Goal: Information Seeking & Learning: Learn about a topic

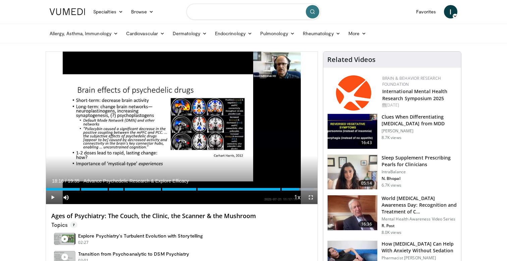
drag, startPoint x: 0, startPoint y: 0, endPoint x: 242, endPoint y: 12, distance: 242.1
click at [235, 13] on input "Search topics, interventions" at bounding box center [253, 12] width 134 height 16
paste input "**********"
type input "**********"
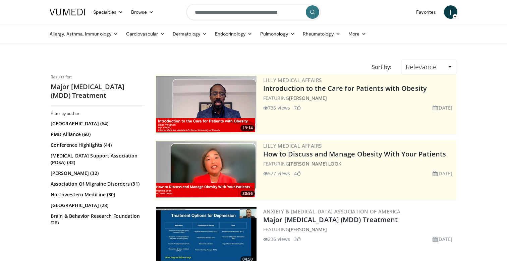
click at [203, 229] on img at bounding box center [206, 235] width 101 height 57
click at [205, 226] on img at bounding box center [206, 235] width 101 height 57
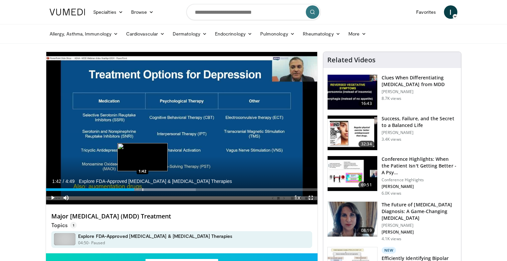
click at [142, 190] on div "Progress Bar" at bounding box center [150, 189] width 92 height 3
click at [158, 189] on div "Progress Bar" at bounding box center [158, 189] width 1 height 3
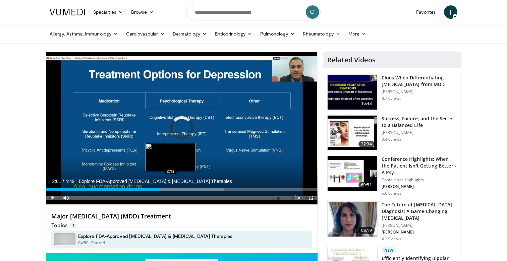
drag, startPoint x: 171, startPoint y: 189, endPoint x: 186, endPoint y: 189, distance: 15.4
click at [171, 189] on div "Progress Bar" at bounding box center [171, 189] width 1 height 3
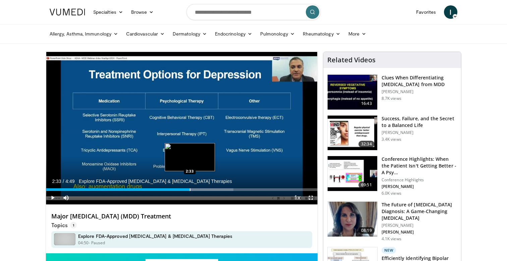
click at [190, 189] on div "Progress Bar" at bounding box center [190, 189] width 1 height 3
click at [201, 189] on div "Progress Bar" at bounding box center [201, 189] width 1 height 3
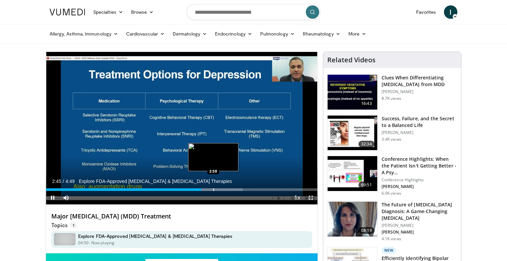
drag, startPoint x: 213, startPoint y: 189, endPoint x: 218, endPoint y: 189, distance: 5.4
click at [213, 189] on div "Progress Bar" at bounding box center [213, 189] width 1 height 3
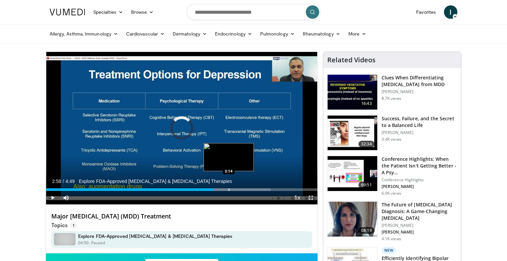
drag, startPoint x: 229, startPoint y: 189, endPoint x: 238, endPoint y: 188, distance: 9.1
click at [229, 189] on div "Loaded : 82.81% 2:58" at bounding box center [182, 189] width 272 height 3
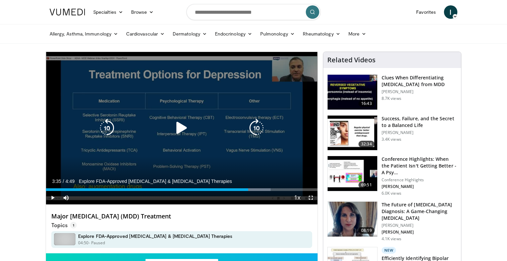
drag, startPoint x: 248, startPoint y: 188, endPoint x: 260, endPoint y: 187, distance: 12.4
click at [0, 0] on div "Progress Bar" at bounding box center [0, 0] width 0 height 0
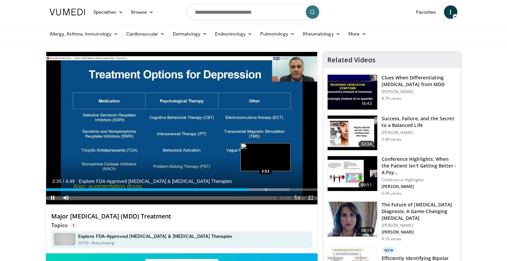
click at [266, 189] on div "Progress Bar" at bounding box center [266, 189] width 1 height 3
drag, startPoint x: 280, startPoint y: 190, endPoint x: 287, endPoint y: 190, distance: 7.0
click at [280, 190] on div "Progress Bar" at bounding box center [280, 189] width 1 height 3
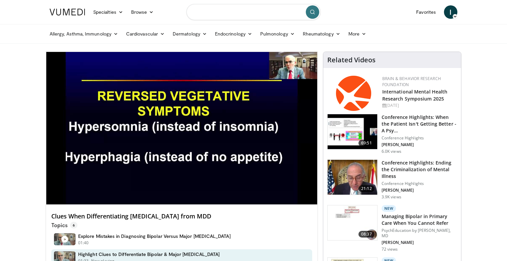
click at [244, 11] on input "Search topics, interventions" at bounding box center [253, 12] width 134 height 16
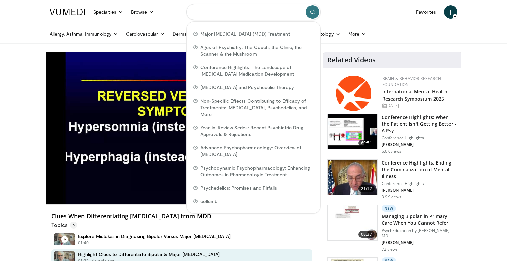
paste input "**********"
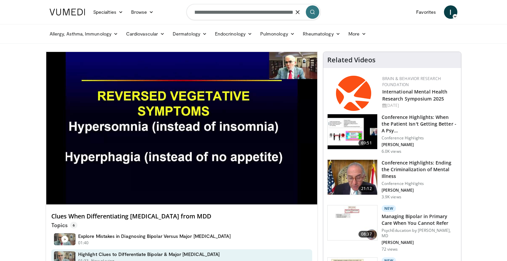
type input "**********"
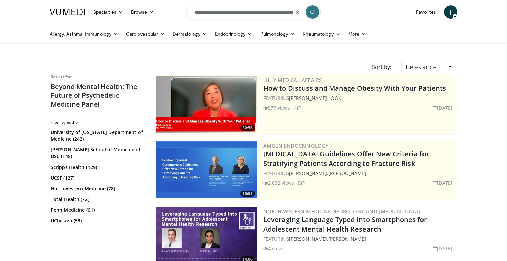
click at [276, 15] on input "**********" at bounding box center [253, 12] width 134 height 16
paste input "Search topics, interventions"
type input "**********"
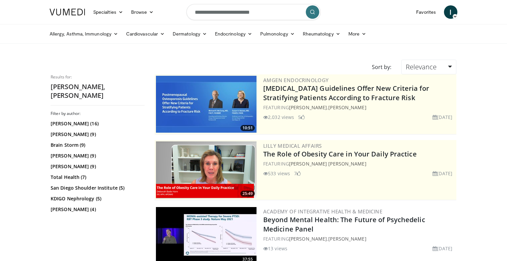
click at [202, 230] on img at bounding box center [206, 235] width 101 height 57
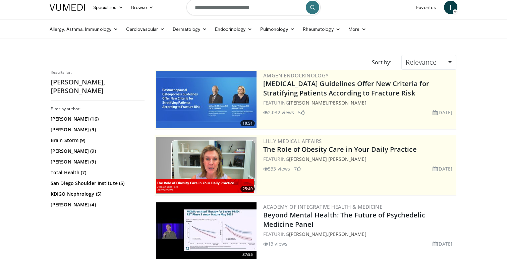
click at [202, 230] on img at bounding box center [206, 231] width 101 height 57
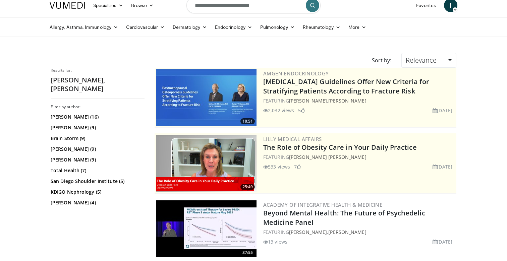
scroll to position [7, 0]
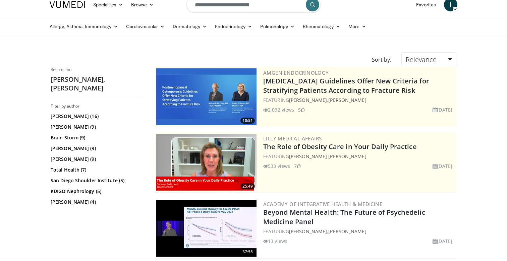
click at [224, 221] on img at bounding box center [206, 228] width 101 height 57
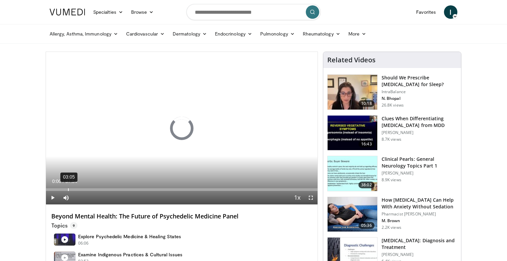
drag, startPoint x: 68, startPoint y: 187, endPoint x: 98, endPoint y: 186, distance: 30.2
click at [68, 187] on div "Loaded : 0.00% 03:05 00:00" at bounding box center [182, 188] width 272 height 6
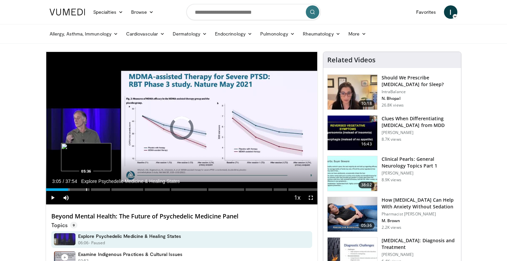
click at [86, 187] on div "Loaded : 8.80% 03:05 05:36" at bounding box center [182, 188] width 272 height 6
click at [97, 187] on div "Loaded : 14.95% 05:36 07:06" at bounding box center [182, 188] width 272 height 6
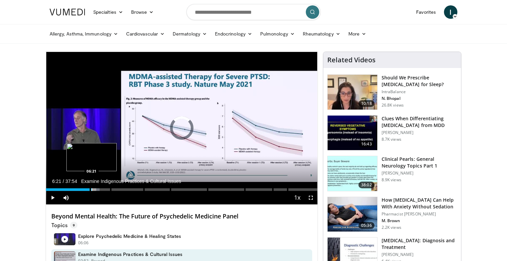
click at [92, 187] on div "Loaded : 19.79% 06:21 06:21" at bounding box center [182, 188] width 272 height 6
click at [89, 188] on div "Loaded : 17.59% 06:22 05:59" at bounding box center [182, 188] width 272 height 6
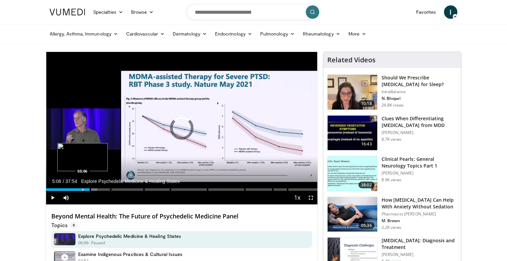
click at [82, 189] on div "Progress Bar" at bounding box center [82, 189] width 1 height 3
click at [84, 189] on div "Progress Bar" at bounding box center [84, 189] width 1 height 3
click at [91, 190] on div "Loaded : 18.44% 05:52 06:13" at bounding box center [182, 188] width 272 height 6
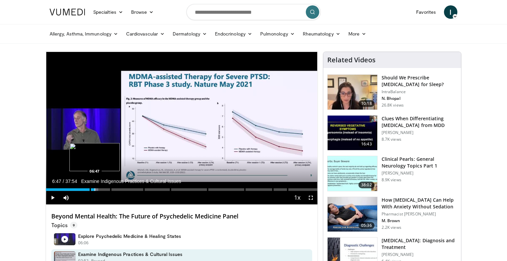
drag, startPoint x: 95, startPoint y: 190, endPoint x: 100, endPoint y: 190, distance: 5.4
click at [96, 190] on div "Loaded : 19.32% 06:47" at bounding box center [182, 189] width 272 height 3
click at [101, 190] on div "Progress Bar" at bounding box center [101, 189] width 1 height 3
click at [108, 189] on div "Loaded : 0.00% 07:46" at bounding box center [182, 189] width 272 height 3
click at [115, 189] on div "Progress Bar" at bounding box center [115, 189] width 1 height 3
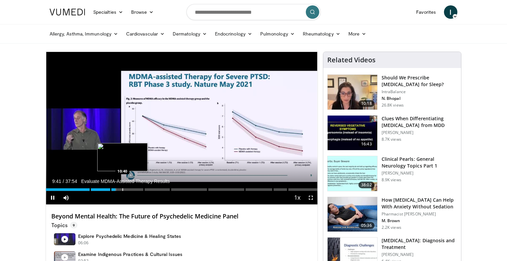
click at [122, 189] on div "Progress Bar" at bounding box center [122, 189] width 1 height 3
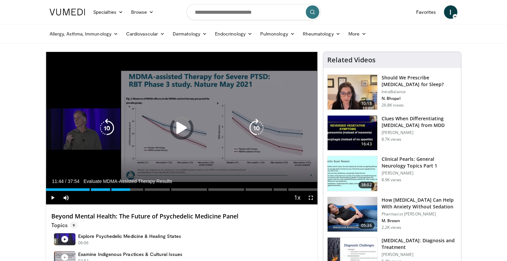
click at [130, 189] on div "Loaded : 28.54% 10:40" at bounding box center [182, 189] width 272 height 3
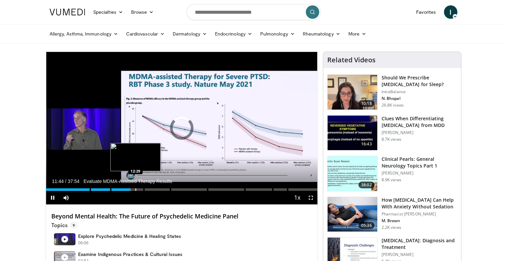
click at [135, 189] on div "Progress Bar" at bounding box center [135, 189] width 1 height 3
drag, startPoint x: 144, startPoint y: 190, endPoint x: 152, endPoint y: 191, distance: 8.4
click at [144, 190] on div "Loaded : 0.00% 12:29 13:39" at bounding box center [182, 188] width 272 height 6
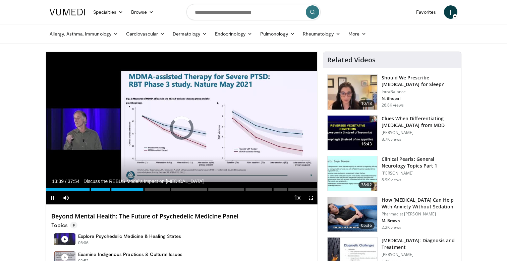
drag, startPoint x: 155, startPoint y: 191, endPoint x: 160, endPoint y: 191, distance: 5.7
click at [0, 0] on div "Progress Bar" at bounding box center [0, 0] width 0 height 0
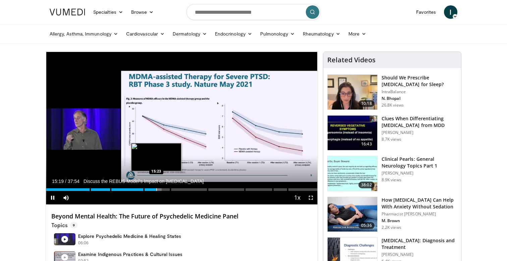
click at [156, 191] on div "Progress Bar" at bounding box center [156, 189] width 1 height 3
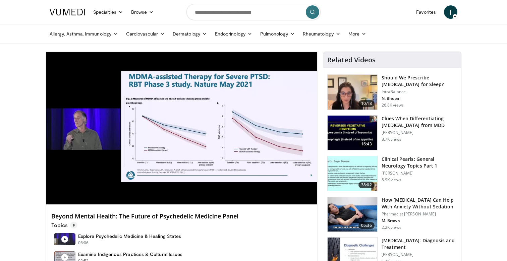
click at [144, 191] on div "10 seconds Tap to unmute" at bounding box center [182, 128] width 272 height 153
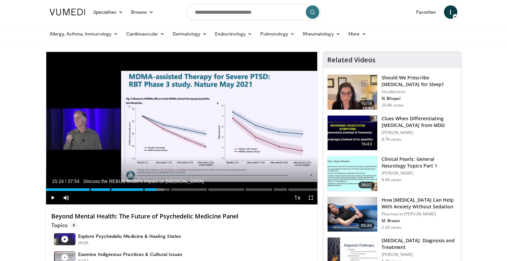
click at [145, 191] on div "Current Time 15:24 / Duration 37:54 Discuss the REBUS Model's Impact on Depress…" at bounding box center [182, 197] width 272 height 13
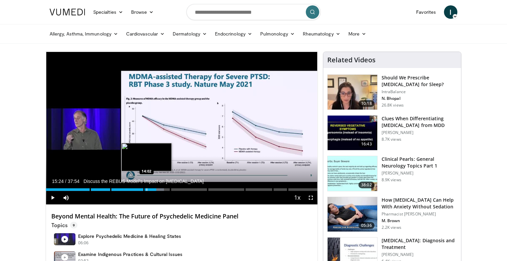
click at [147, 190] on div "Progress Bar" at bounding box center [147, 189] width 1 height 3
drag, startPoint x: 152, startPoint y: 190, endPoint x: 157, endPoint y: 191, distance: 5.0
click at [153, 191] on div "Progress Bar" at bounding box center [153, 189] width 1 height 3
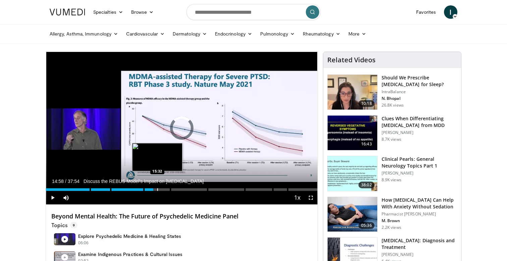
click at [158, 191] on div "Progress Bar" at bounding box center [157, 189] width 1 height 3
drag, startPoint x: 164, startPoint y: 190, endPoint x: 168, endPoint y: 190, distance: 4.0
click at [164, 190] on div "Progress Bar" at bounding box center [164, 189] width 1 height 3
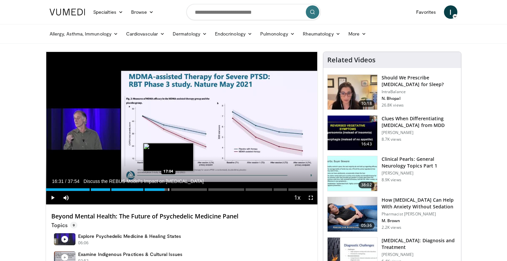
click at [168, 190] on div "Progress Bar" at bounding box center [168, 189] width 1 height 3
click at [173, 189] on div "Progress Bar" at bounding box center [173, 189] width 1 height 3
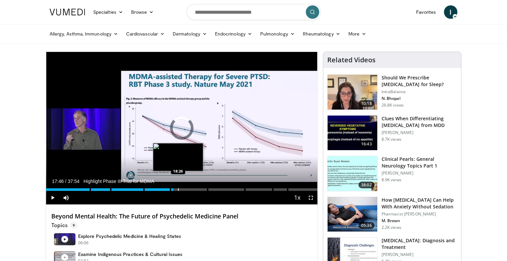
click at [178, 190] on div "Progress Bar" at bounding box center [178, 189] width 1 height 3
click at [183, 190] on div "Progress Bar" at bounding box center [183, 189] width 1 height 3
click at [191, 190] on div "Progress Bar" at bounding box center [191, 189] width 1 height 3
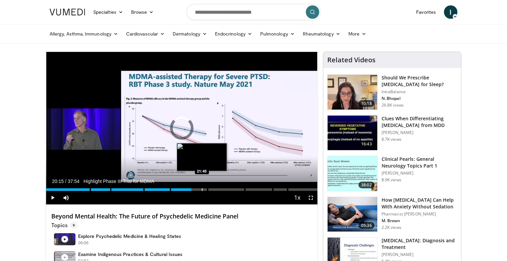
click at [202, 190] on div "Progress Bar" at bounding box center [202, 189] width 1 height 3
click at [204, 191] on div "Progress Bar" at bounding box center [204, 189] width 1 height 3
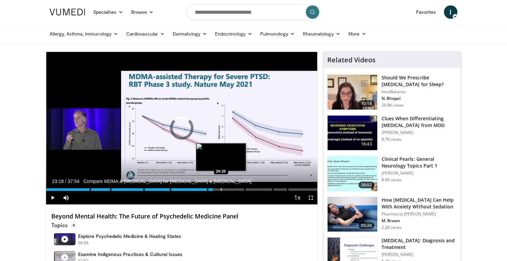
click at [221, 191] on div "Progress Bar" at bounding box center [221, 189] width 1 height 3
click at [227, 190] on div "Progress Bar" at bounding box center [227, 189] width 1 height 3
click at [234, 190] on div "Progress Bar" at bounding box center [234, 189] width 1 height 3
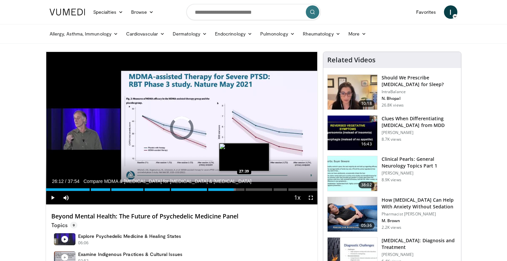
click at [244, 190] on div "Progress Bar" at bounding box center [244, 189] width 1 height 3
click at [252, 191] on div "Progress Bar" at bounding box center [252, 189] width 1 height 3
click at [244, 190] on div "Progress Bar" at bounding box center [244, 189] width 1 height 3
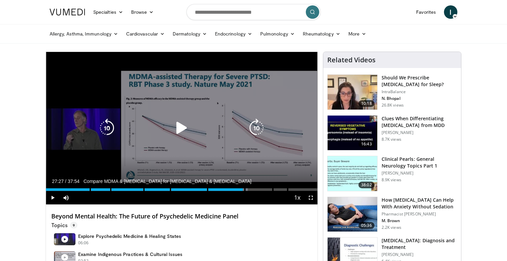
click at [185, 152] on div "10 seconds Tap to unmute" at bounding box center [182, 128] width 272 height 153
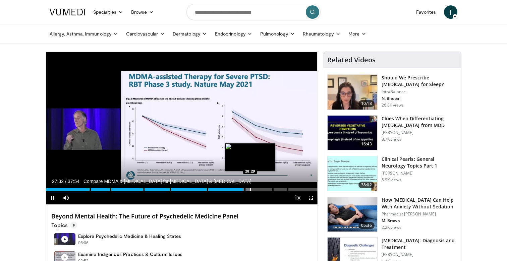
click at [250, 190] on div "Progress Bar" at bounding box center [250, 189] width 1 height 3
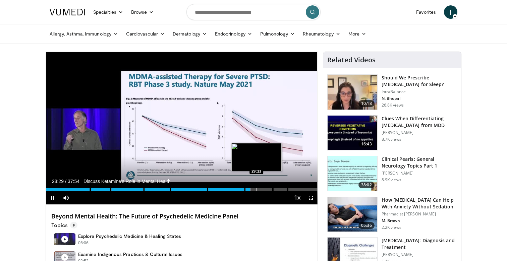
drag, startPoint x: 257, startPoint y: 189, endPoint x: 261, endPoint y: 189, distance: 4.7
click at [257, 189] on div "Progress Bar" at bounding box center [257, 189] width 1 height 3
click at [264, 189] on div "Progress Bar" at bounding box center [264, 189] width 1 height 3
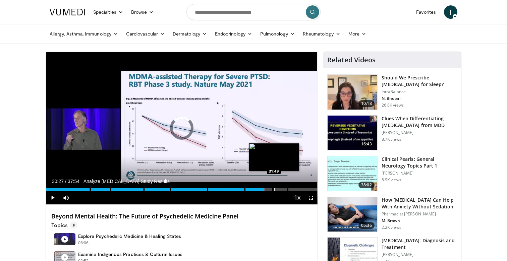
click at [274, 189] on div "Progress Bar" at bounding box center [274, 189] width 1 height 3
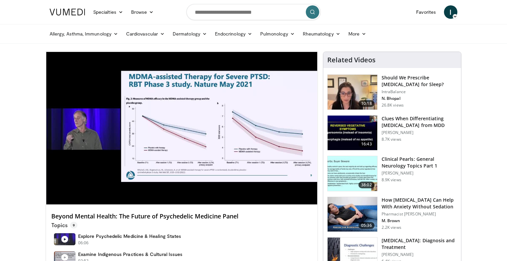
click at [207, 213] on h4 "Beyond Mental Health: The Future of Psychedelic Medicine Panel" at bounding box center [181, 216] width 261 height 7
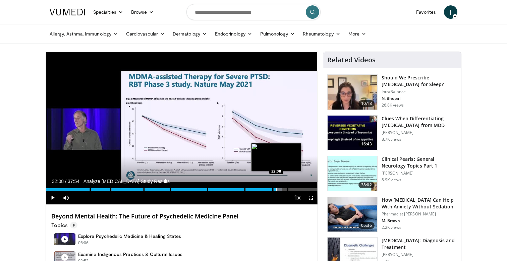
click at [276, 188] on div "Loaded : 86.93% 32:08 32:08" at bounding box center [182, 188] width 272 height 6
click at [277, 188] on div "Loaded : 87.51% 32:10 32:19" at bounding box center [182, 188] width 272 height 6
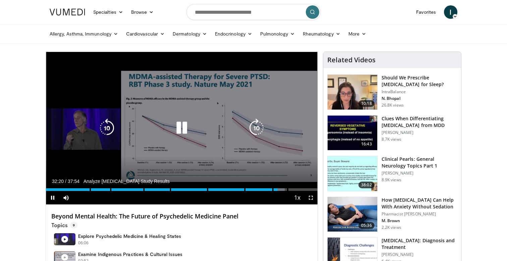
click at [278, 188] on div "Loaded : 87.95% 32:20 32:19" at bounding box center [182, 188] width 272 height 6
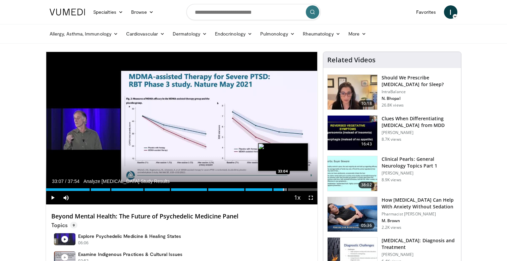
click at [283, 190] on div "Progress Bar" at bounding box center [283, 189] width 1 height 3
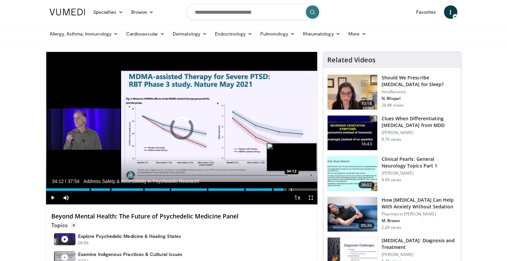
click at [291, 190] on div "Progress Bar" at bounding box center [291, 189] width 1 height 3
click at [298, 190] on div "Progress Bar" at bounding box center [298, 189] width 1 height 3
click at [303, 189] on div "Progress Bar" at bounding box center [303, 189] width 1 height 3
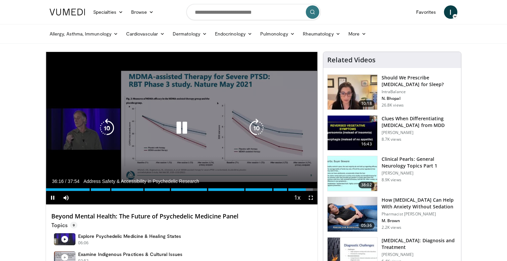
click at [206, 91] on div "10 seconds Tap to unmute" at bounding box center [182, 128] width 272 height 153
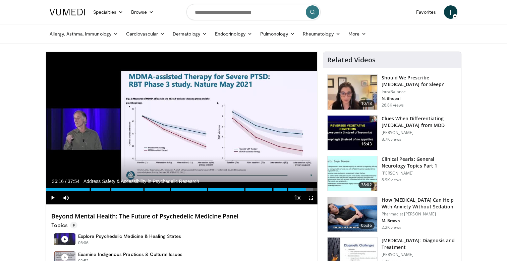
click at [184, 214] on h4 "Beyond Mental Health: The Future of Psychedelic Medicine Panel" at bounding box center [181, 216] width 261 height 7
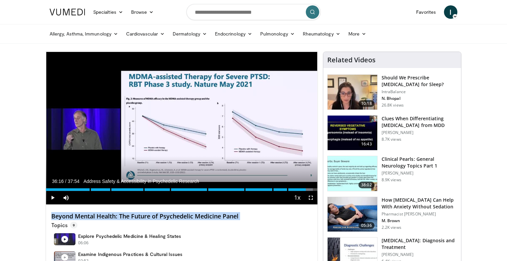
click at [184, 214] on h4 "Beyond Mental Health: The Future of Psychedelic Medicine Panel" at bounding box center [181, 216] width 261 height 7
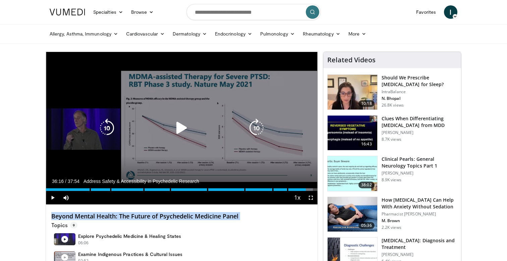
copy div "Beyond Mental Health: The Future of Psychedelic Medicine Panel"
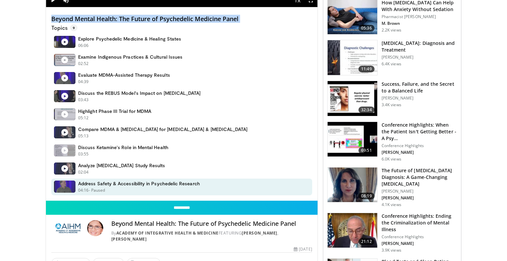
scroll to position [205, 0]
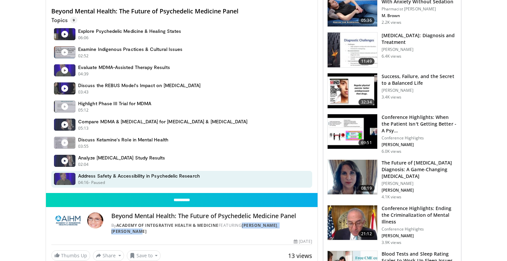
drag, startPoint x: 244, startPoint y: 224, endPoint x: 312, endPoint y: 223, distance: 68.1
click at [312, 223] on div "Beyond Mental Health: The Future of Psychedelic Medicine Panel By Academy of In…" at bounding box center [182, 221] width 272 height 29
copy div "Sara Gottfried , Brad Jacobs"
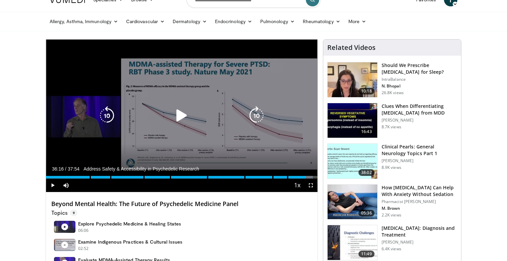
scroll to position [0, 0]
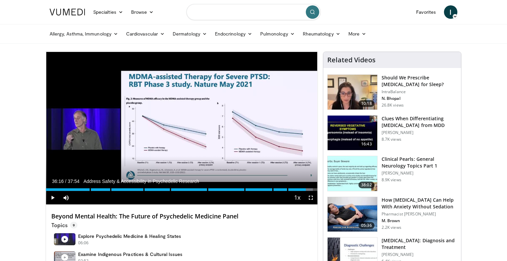
click at [274, 17] on input "Search topics, interventions" at bounding box center [253, 12] width 134 height 16
paste input "**********"
type input "**********"
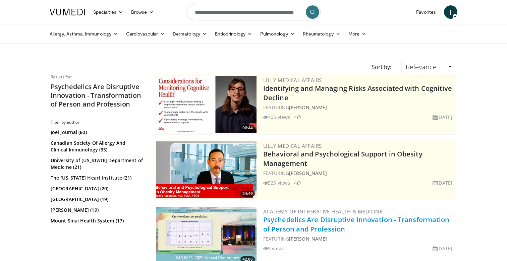
click at [338, 220] on link "Psychedelics Are Disruptive Innovation - Transformation of Person and Profession" at bounding box center [356, 224] width 186 height 18
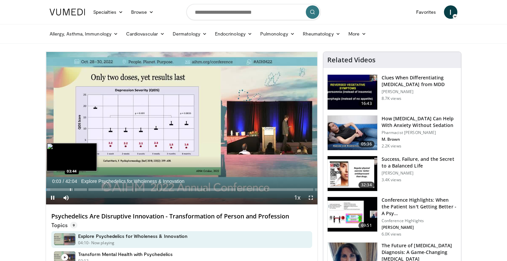
click at [70, 188] on div "Loaded : 1.58% 00:03 03:44" at bounding box center [182, 188] width 272 height 6
click at [81, 188] on div "Progress Bar" at bounding box center [81, 189] width 1 height 3
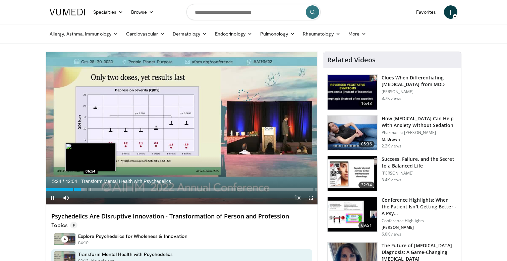
click at [90, 188] on div "Loaded : 14.24% 05:24 06:54" at bounding box center [182, 188] width 272 height 6
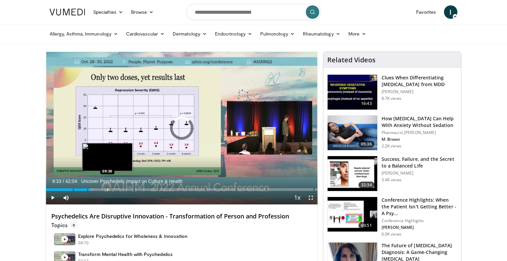
click at [107, 188] on div "Progress Bar" at bounding box center [107, 189] width 1 height 3
drag, startPoint x: 114, startPoint y: 188, endPoint x: 118, endPoint y: 188, distance: 4.0
click at [114, 188] on div "Progress Bar" at bounding box center [114, 189] width 1 height 3
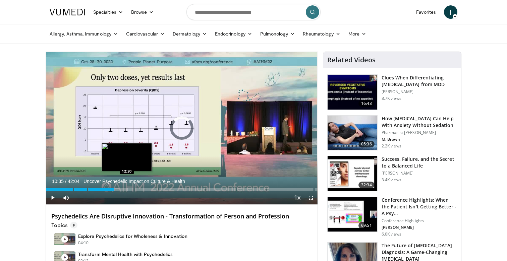
click at [126, 188] on div "Loaded : 25.36% 10:35 12:30" at bounding box center [182, 188] width 272 height 6
click at [133, 188] on div "Loaded : 30.46% 13:33 13:33" at bounding box center [182, 188] width 272 height 6
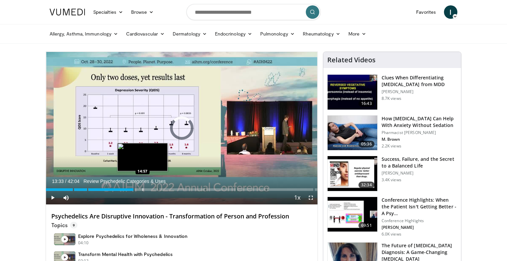
click at [142, 187] on div "Loaded : 32.83% 13:33 14:57" at bounding box center [182, 188] width 272 height 6
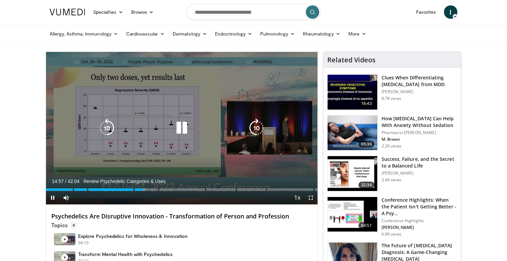
click at [150, 187] on div "Loaded : 36.79% 14:58 16:02" at bounding box center [182, 188] width 272 height 6
drag, startPoint x: 160, startPoint y: 187, endPoint x: 164, endPoint y: 187, distance: 3.7
click at [160, 187] on div "Loaded : 0.00% 17:39 17:39" at bounding box center [182, 188] width 272 height 6
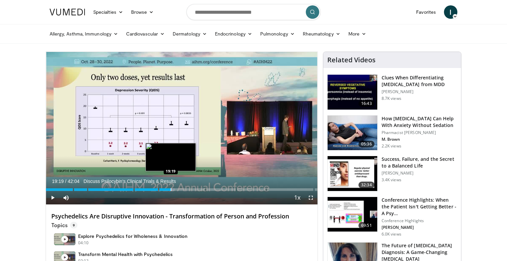
click at [171, 187] on div "Loaded : 47.54% 19:19 19:19" at bounding box center [182, 188] width 272 height 6
click at [174, 188] on div "Progress Bar" at bounding box center [174, 189] width 1 height 3
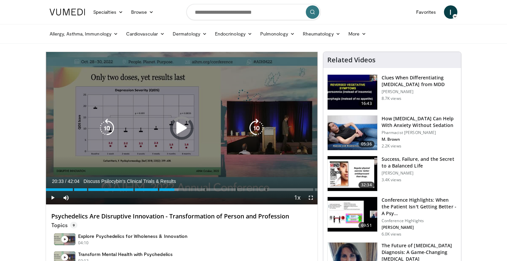
click at [179, 188] on div "Loaded : 48.73% 20:33 20:33" at bounding box center [182, 188] width 272 height 6
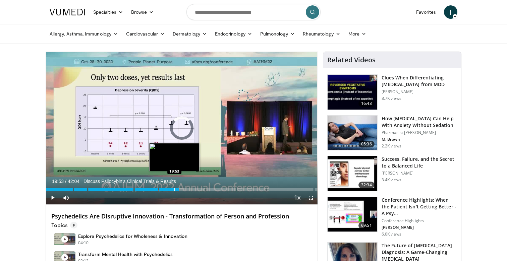
click at [174, 188] on div "Loaded : 0.00% 20:37 19:53" at bounding box center [182, 188] width 272 height 6
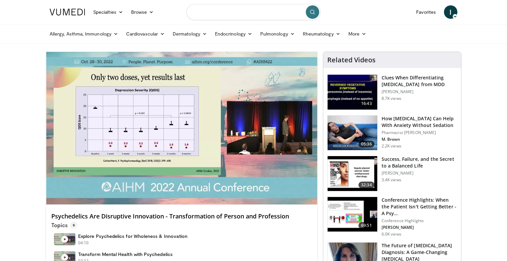
click at [247, 16] on input "Search topics, interventions" at bounding box center [253, 12] width 134 height 16
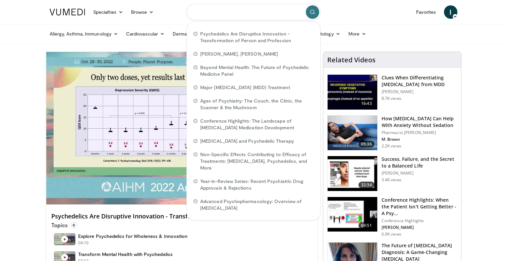
paste input "**********"
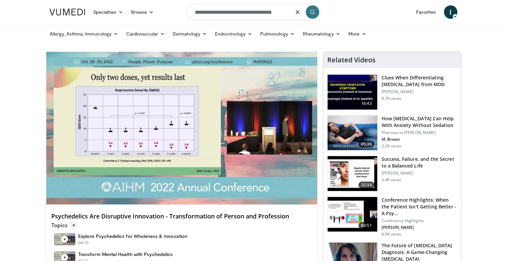
type input "**********"
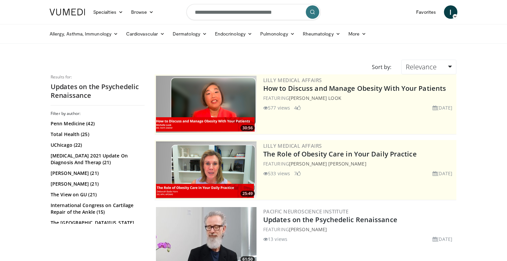
click at [212, 225] on img at bounding box center [206, 235] width 101 height 57
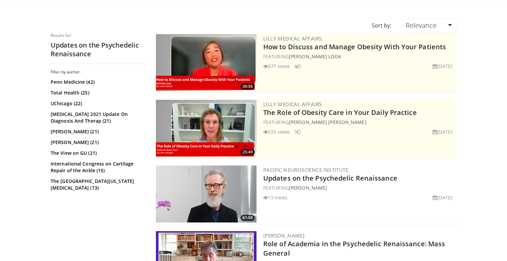
scroll to position [45, 0]
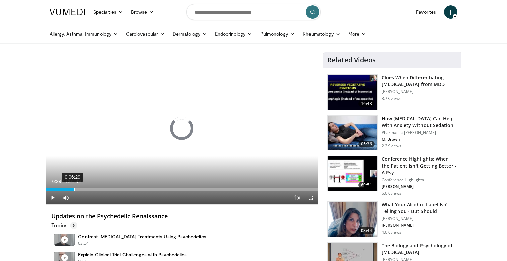
click at [74, 190] on div "0:06:29" at bounding box center [74, 189] width 1 height 3
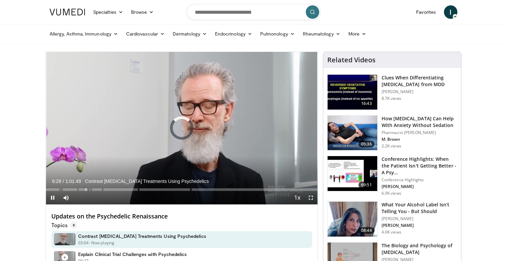
click at [86, 190] on div "0:09:00" at bounding box center [86, 189] width 1 height 3
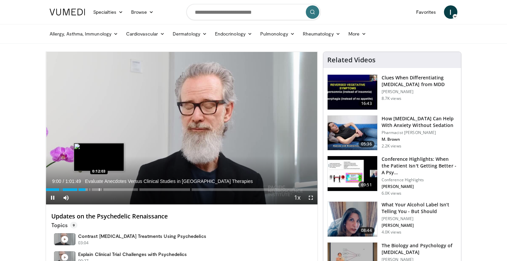
click at [100, 189] on div "Loaded : 14.84% 0:09:00" at bounding box center [182, 189] width 272 height 3
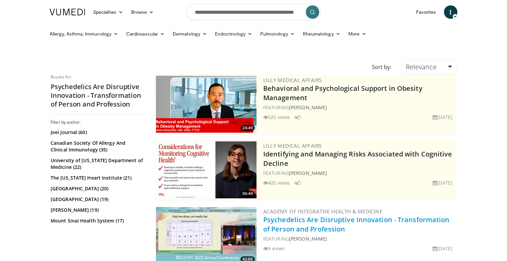
click at [345, 222] on link "Psychedelics Are Disruptive Innovation - Transformation of Person and Profession" at bounding box center [356, 224] width 186 height 18
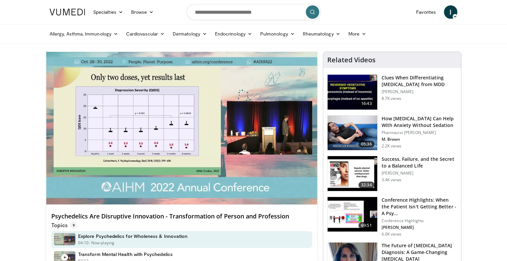
click at [245, 219] on h4 "Psychedelics Are Disruptive Innovation - Transformation of Person and Profession" at bounding box center [181, 216] width 261 height 7
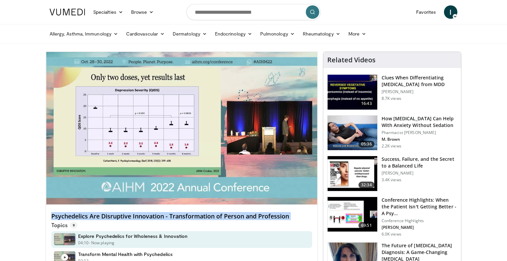
click at [245, 219] on h4 "Psychedelics Are Disruptive Innovation - Transformation of Person and Profession" at bounding box center [181, 216] width 261 height 7
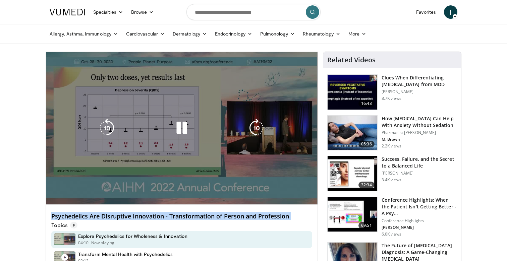
copy div "Psychedelics Are Disruptive Innovation - Transformation of Person and Profession"
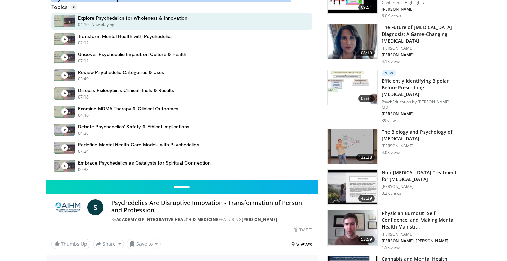
scroll to position [220, 0]
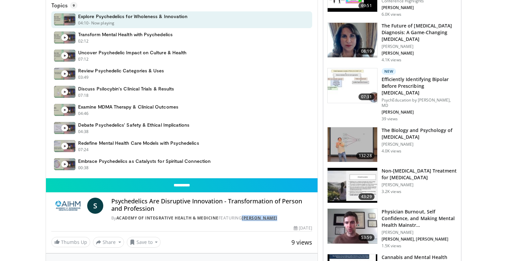
drag, startPoint x: 286, startPoint y: 219, endPoint x: 245, endPoint y: 220, distance: 40.6
click at [245, 220] on div "By Academy of Integrative Health & Medicine FEATURING [PERSON_NAME]" at bounding box center [211, 218] width 201 height 6
copy link "[PERSON_NAME]"
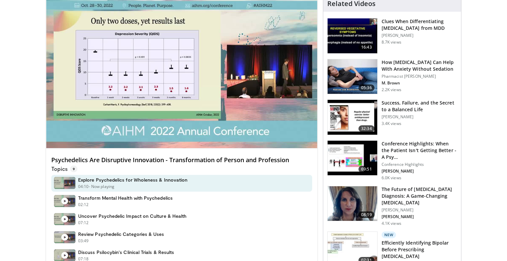
scroll to position [0, 0]
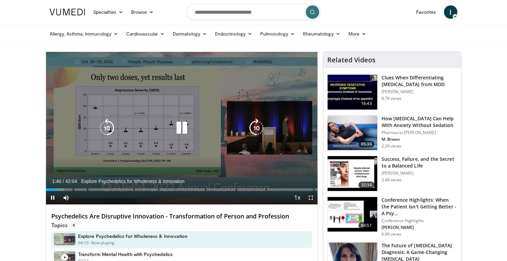
click at [186, 84] on div "10 seconds Tap to unmute" at bounding box center [182, 128] width 272 height 153
